Goal: Task Accomplishment & Management: Use online tool/utility

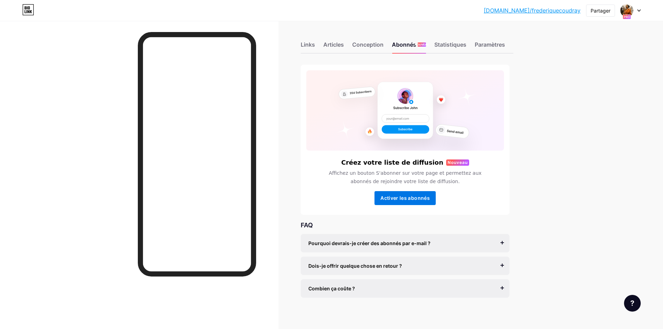
click at [399, 199] on font "Activer les abonnés" at bounding box center [405, 198] width 49 height 6
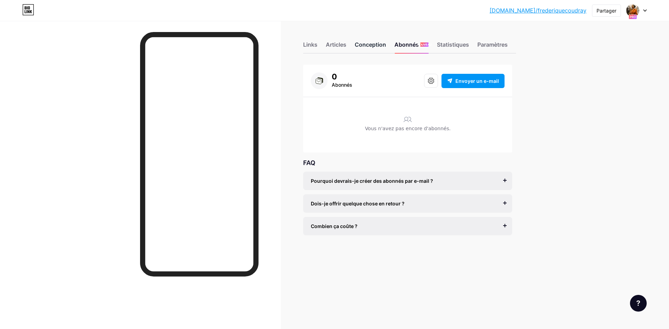
click at [372, 46] on font "Conception" at bounding box center [370, 44] width 31 height 7
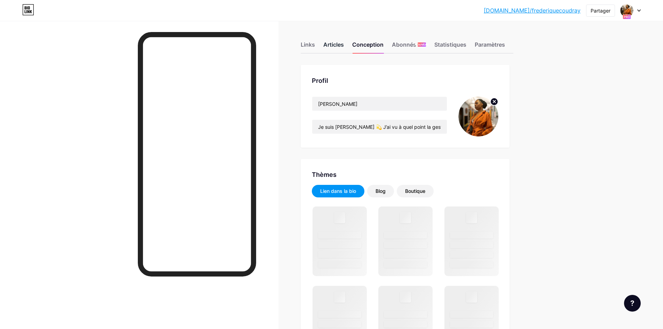
click at [334, 47] on font "Articles" at bounding box center [334, 44] width 21 height 7
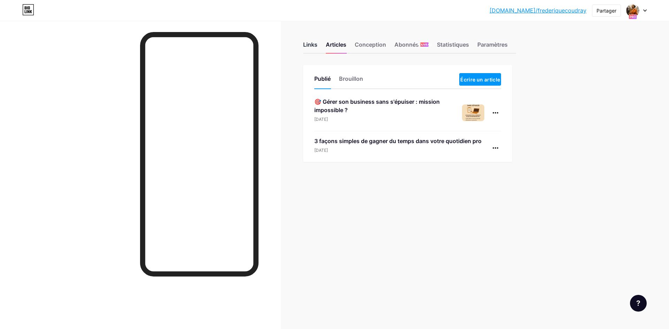
click at [314, 45] on font "Links" at bounding box center [310, 44] width 14 height 7
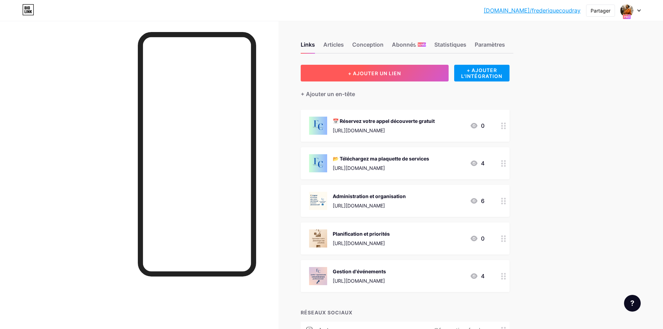
click at [397, 76] on font "+ AJOUTER UN LIEN" at bounding box center [374, 73] width 53 height 6
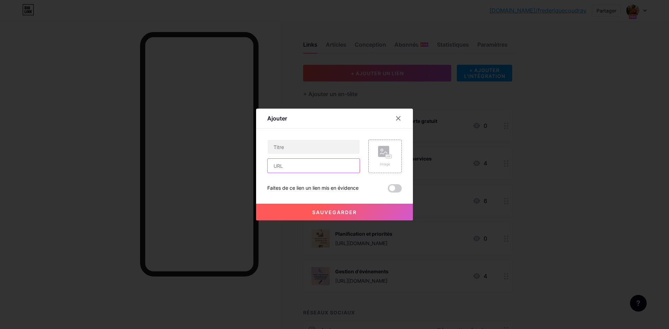
paste input "file:///C:/Users/fredc/Downloads/Checklist_Admin_Frederique%20(1).pdf"
type input "file:///C:/Users/fredc/Downloads/Checklist_Admin_Frederique%20(1).pdf"
click at [380, 157] on rect at bounding box center [383, 151] width 11 height 11
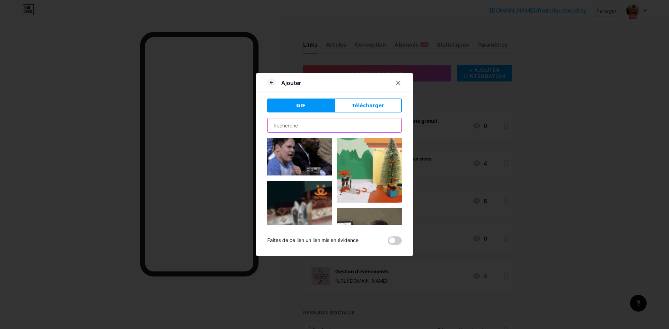
click at [300, 123] on input "text" at bounding box center [334, 125] width 134 height 14
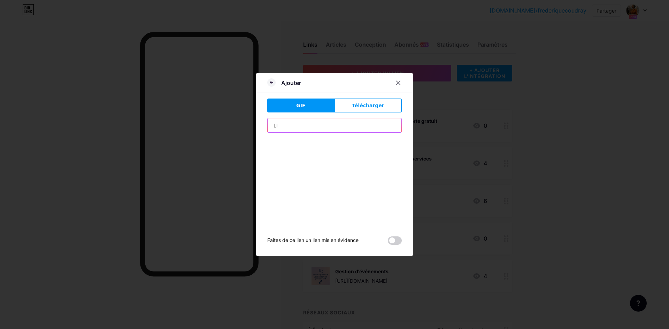
type input "L"
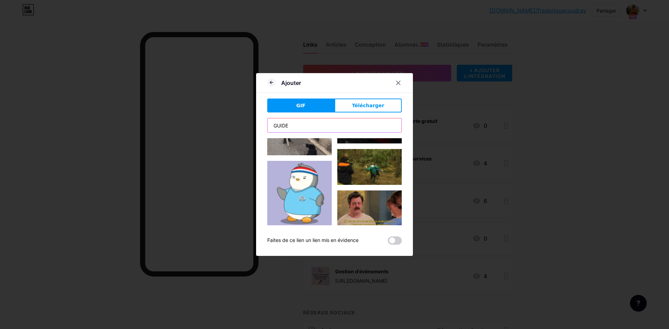
scroll to position [1646, 0]
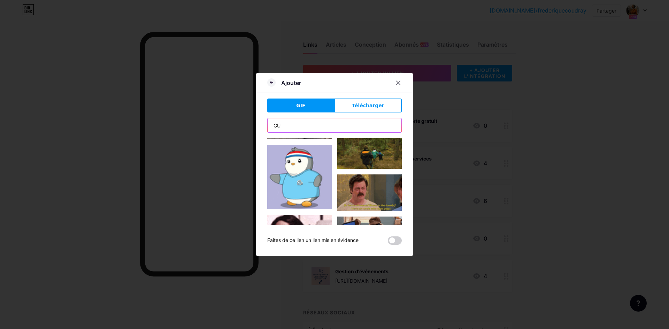
type input "G"
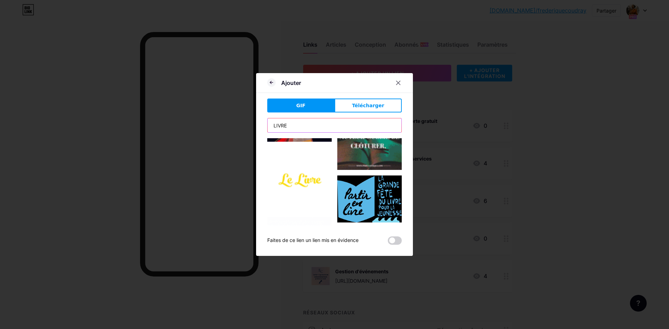
scroll to position [662, 0]
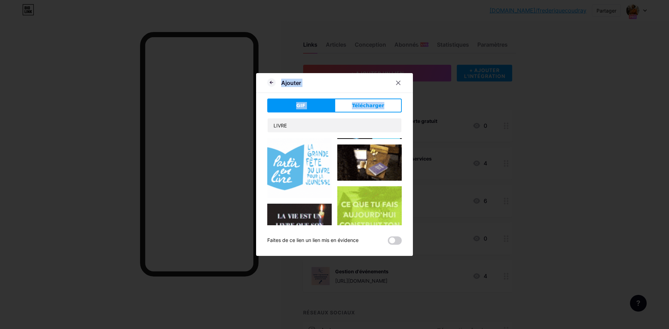
drag, startPoint x: 299, startPoint y: 133, endPoint x: 172, endPoint y: 112, distance: 128.5
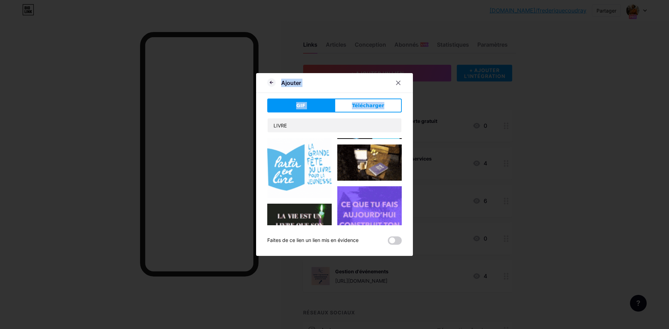
click at [172, 112] on div "Ajouter GIF Télécharger Contenu YouTube Lisez des vidéos YouTube sans quitter v…" at bounding box center [334, 164] width 669 height 329
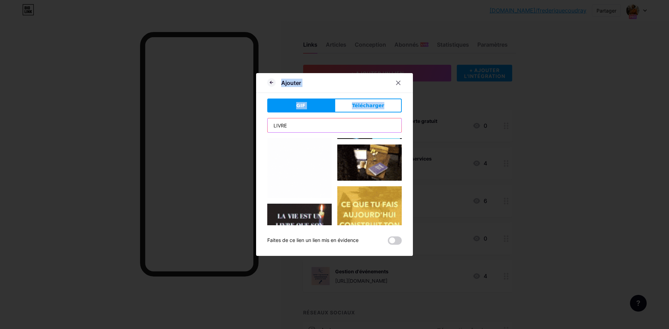
click at [303, 126] on input "LIVRE" at bounding box center [334, 125] width 134 height 14
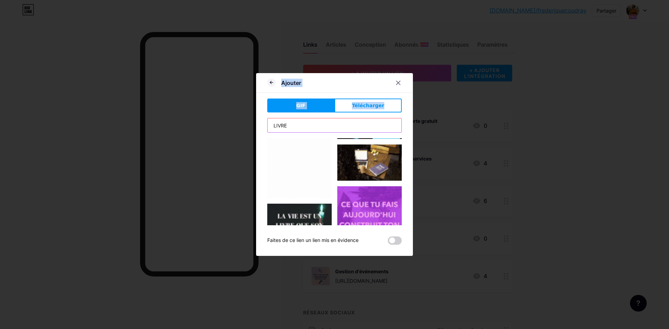
click at [303, 125] on input "LIVRE" at bounding box center [334, 125] width 134 height 14
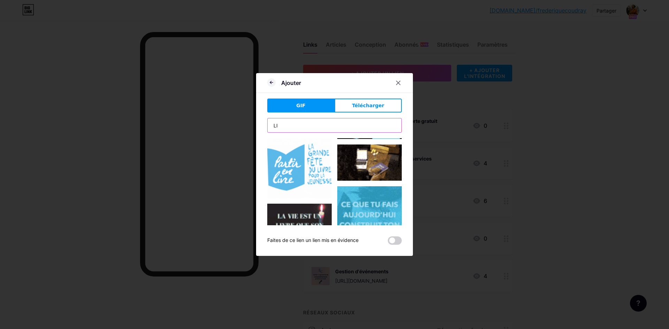
type input "L"
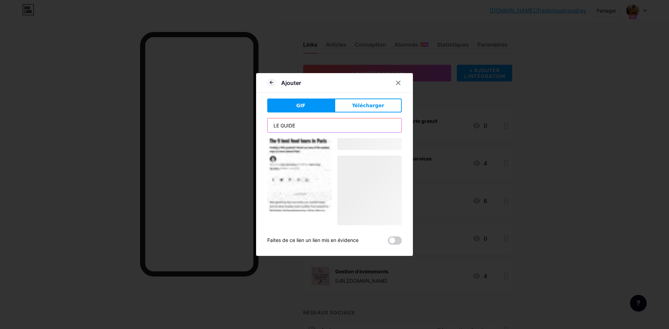
scroll to position [4592, 0]
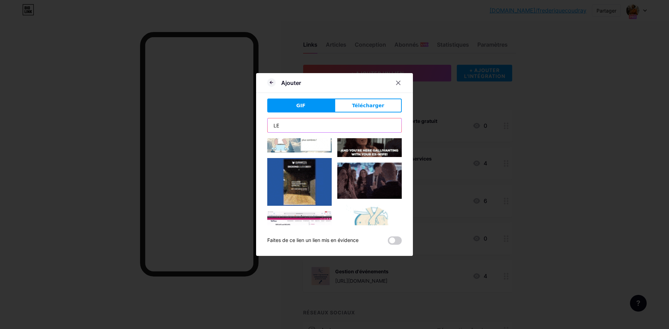
type input "L"
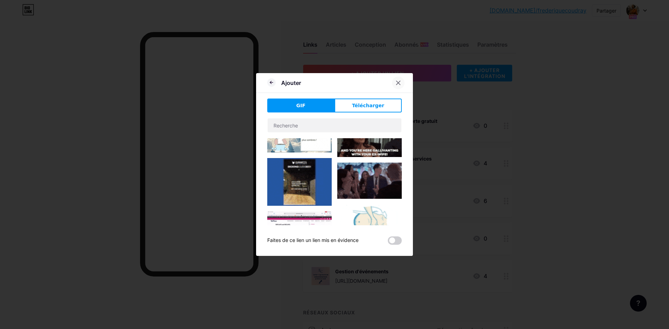
click at [396, 86] on div at bounding box center [398, 83] width 13 height 13
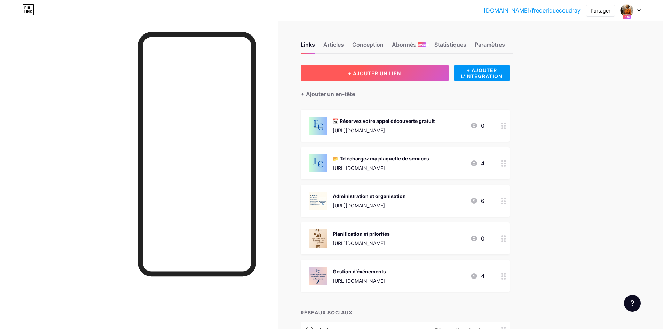
click at [389, 75] on font "+ AJOUTER UN LIEN" at bounding box center [374, 73] width 53 height 6
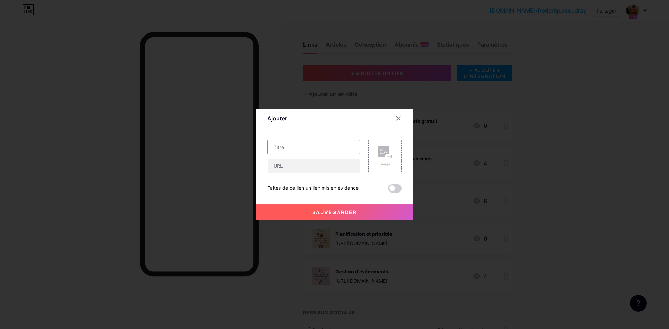
paste input "🚀 Simplifiez votre quotidien pro en 5 étapes 📋 Téléchargez ma checklist offerte"
type input "🚀 Simplifiez votre quotidien pro en 5 étapes 📋 Téléchargez ma checklist offerte"
click at [606, 99] on div at bounding box center [334, 164] width 669 height 329
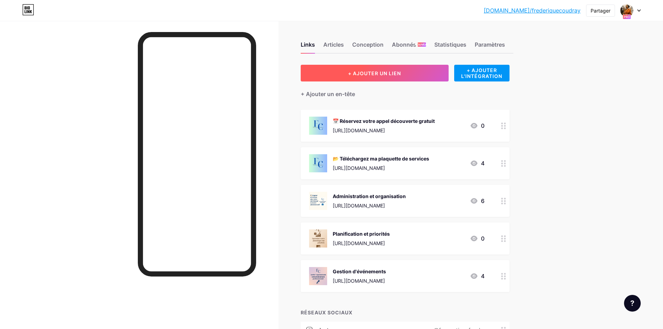
click at [373, 74] on font "+ AJOUTER UN LIEN" at bounding box center [374, 73] width 53 height 6
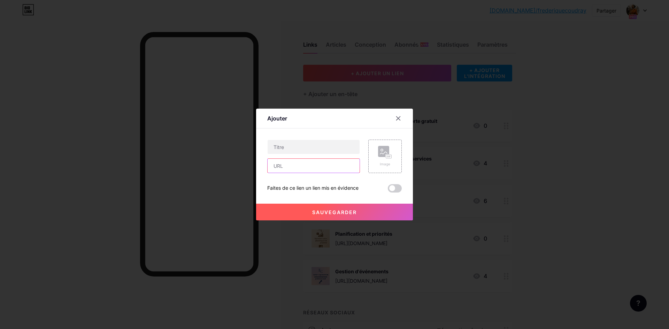
paste input "file:///C:/Users/fredc/Downloads/Checklist_Admin_Frederique%20(2).pdf"
type input "file:///C:/Users/fredc/Downloads/Checklist_Admin_Frederique%20(2).pdf"
paste input "🚀 Simplifiez votre quotidien pro en 5 étapes 📋 Téléchargez ma checklist offerte"
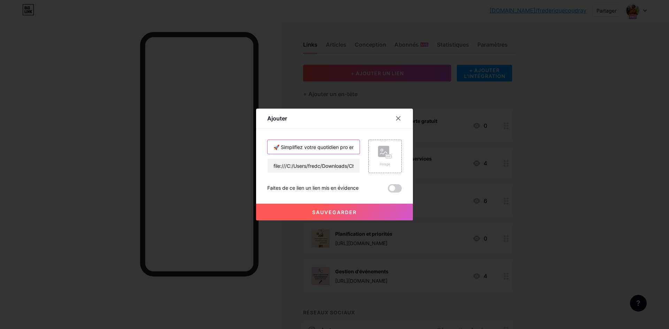
scroll to position [0, 109]
type input "🚀 Simplifiez votre quotidien pro en 5 étapes 📋 Téléchargez ma checklist offerte"
click at [307, 146] on input "🚀 Simplifiez votre quotidien pro en 5 étapes 📋 Téléchargez ma checklist offerte" at bounding box center [313, 147] width 92 height 14
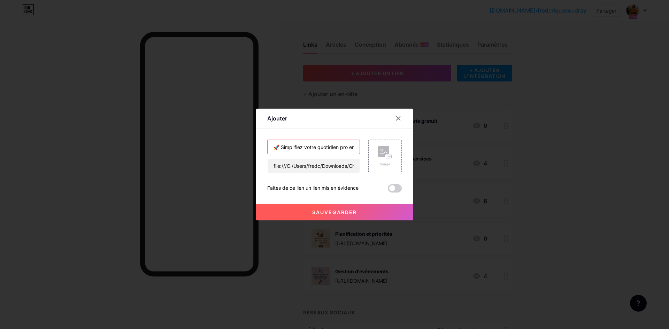
click at [307, 145] on input "🚀 Simplifiez votre quotidien pro en 5 étapes 📋 Téléchargez ma checklist offerte" at bounding box center [313, 147] width 92 height 14
paste input "🚀 Simplifiez votre quotidien pro en 5 étapes 📋 Téléchargez ma checklist offerte"
type input "🚀 Simplifiez votre quotidien pro en 5 étapes 📋 Téléchargez ma checklist offerte"
click at [385, 162] on font "Image" at bounding box center [385, 164] width 10 height 4
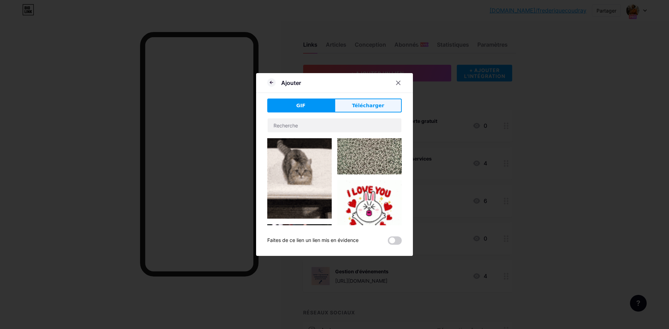
click at [356, 107] on font "Télécharger" at bounding box center [368, 106] width 32 height 6
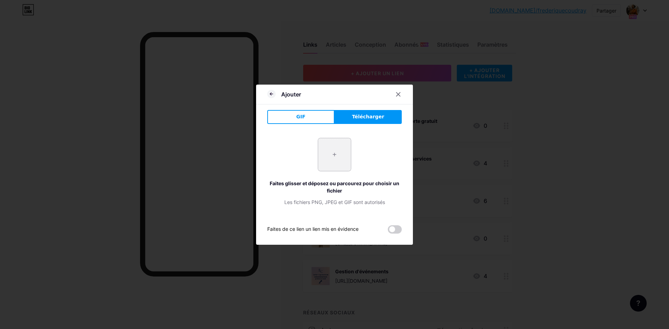
click at [329, 160] on input "file" at bounding box center [334, 154] width 33 height 33
type input "C:\fakepath\ChatGPT Image 17 août 2025, 20_26_46.png"
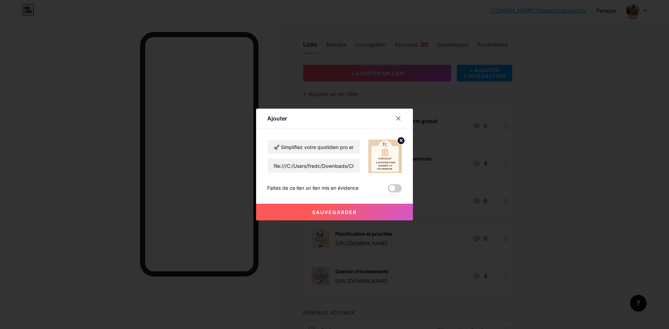
click at [333, 214] on font "Sauvegarder" at bounding box center [334, 212] width 45 height 6
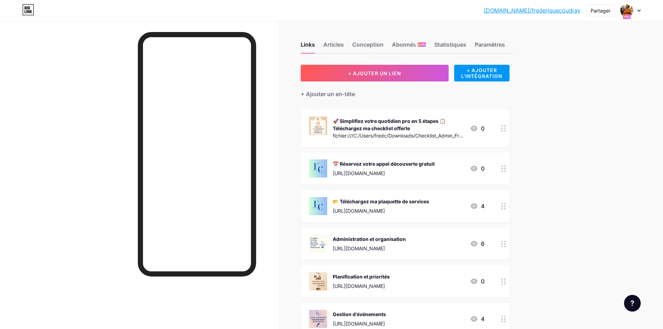
drag, startPoint x: 361, startPoint y: 125, endPoint x: 351, endPoint y: 164, distance: 40.2
click at [365, 173] on span "🚀 Simplifiez votre quotidien pro en 5 étapes 📋 Téléchargez ma checklist offerte…" at bounding box center [405, 222] width 209 height 225
click at [543, 120] on div "Links Articles Conception Abonnés NOUVEAU Statistiques Paramètres + AJOUTER UN …" at bounding box center [271, 260] width 543 height 479
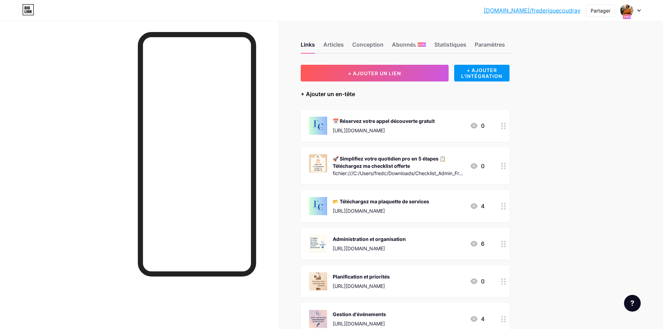
click at [332, 94] on font "+ Ajouter un en-tête" at bounding box center [328, 94] width 54 height 7
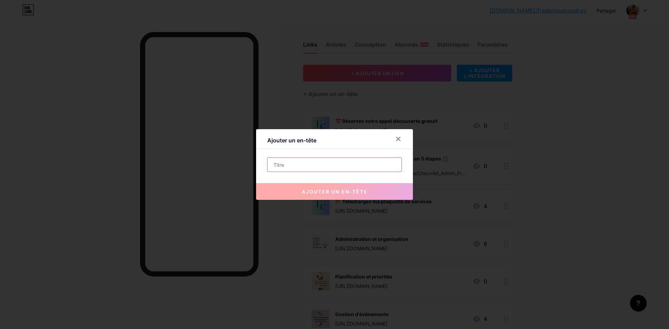
click at [286, 166] on input "text" at bounding box center [334, 165] width 134 height 14
paste input "✨ “Assistante freelance – Je libère votre temps pour que vous vous concentriez s"
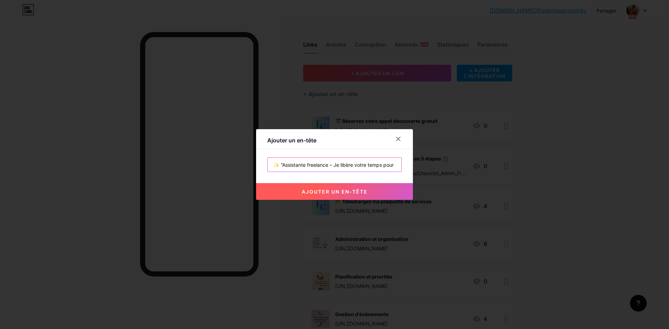
click at [269, 164] on input "✨ “Assistante freelance – Je libère votre temps pour que vous vous concentriez s" at bounding box center [334, 165] width 134 height 14
paste input "Assistante freelance – Je libère votre temps pour que vous vous concentriez sur"
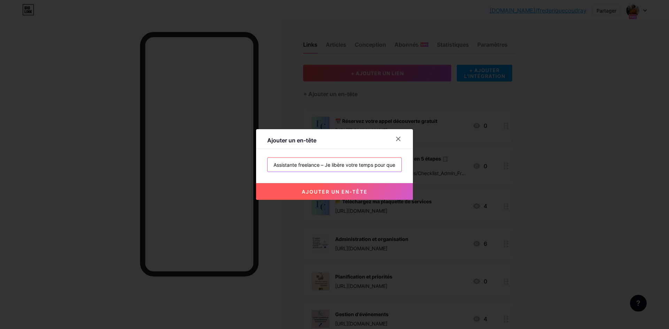
scroll to position [0, 64]
click at [270, 165] on input "Assistante freelance – Je libère votre temps pour que vous vous concentriez sur" at bounding box center [334, 165] width 134 height 14
click at [391, 166] on input "Assistante freelance – Je libère votre temps pour que vous vous concentriez sur" at bounding box center [334, 165] width 134 height 14
click at [323, 165] on input "Assistante freelance – Je libère votre temps pour que vous vous concentriez sur" at bounding box center [334, 165] width 134 height 14
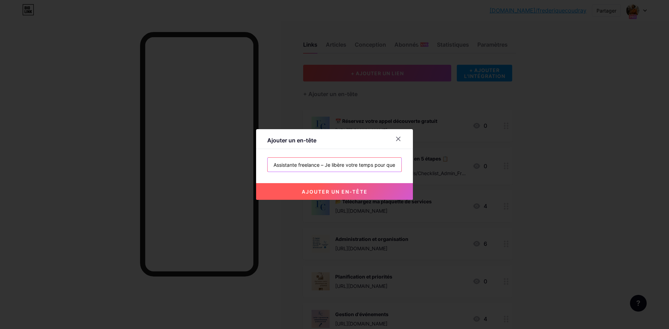
click at [322, 164] on input "Assistante freelance – Je libère votre temps pour que vous vous concentriez sur" at bounding box center [334, 165] width 134 height 14
paste input "🚀 “Besoin de clarté et de sérénité ? Découvrez mes solutions en 1 clic 👇”"
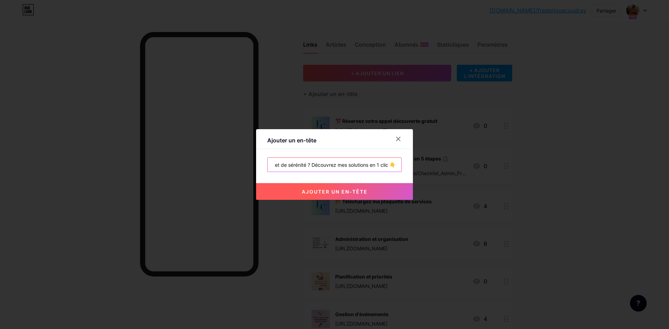
drag, startPoint x: 317, startPoint y: 168, endPoint x: 319, endPoint y: 176, distance: 8.2
click at [317, 167] on input "🚀 “Besoin de clarté et de sérénité ? Découvrez mes solutions en 1 clic 👇" at bounding box center [334, 165] width 134 height 14
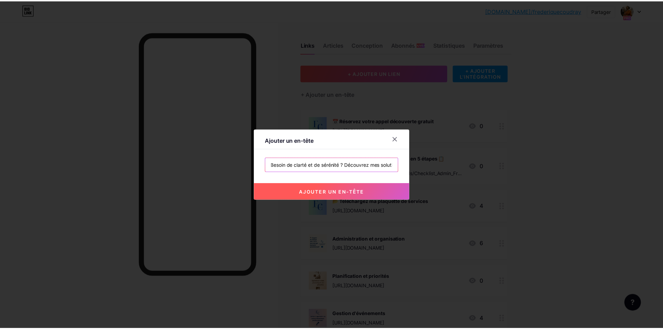
scroll to position [0, 0]
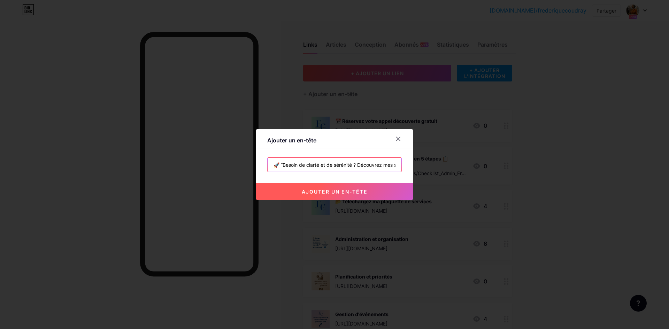
click at [281, 164] on input "🚀 “Besoin de clarté et de sérénité ? Découvrez mes solutions en 1 clic 👇" at bounding box center [334, 165] width 134 height 14
type input "🚀 Besoin de clarté et de sérénité ? Découvrez mes solutions en 1 clic 👇"
click at [369, 191] on button "ajouter un en-tête" at bounding box center [334, 191] width 157 height 17
